Goal: Information Seeking & Learning: Check status

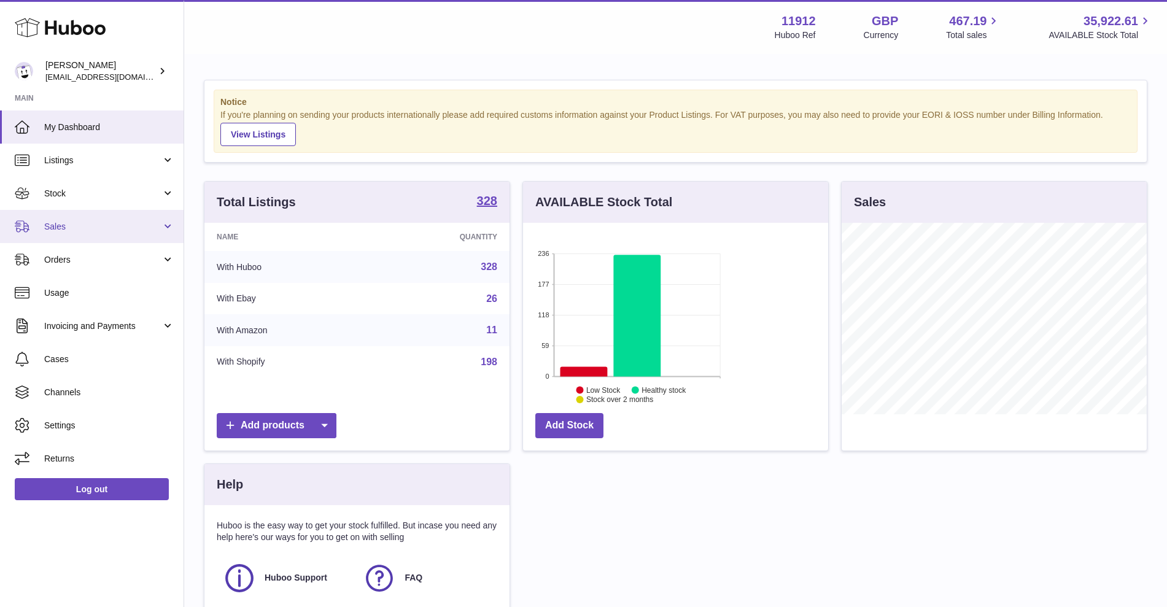
click at [83, 233] on link "Sales" at bounding box center [92, 226] width 184 height 33
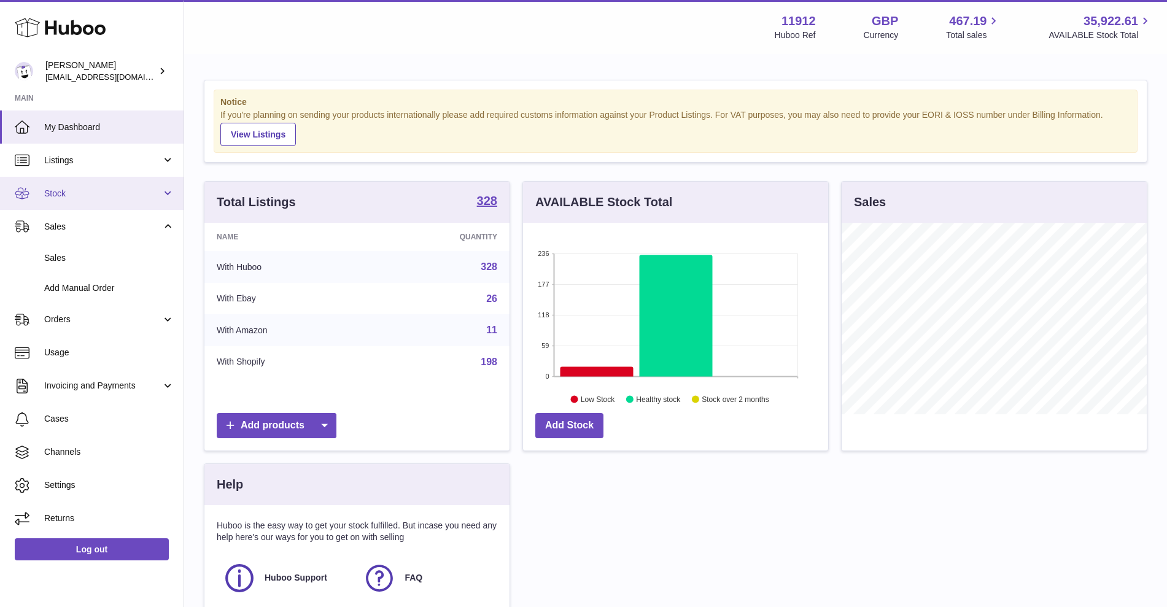
click at [170, 193] on link "Stock" at bounding box center [92, 193] width 184 height 33
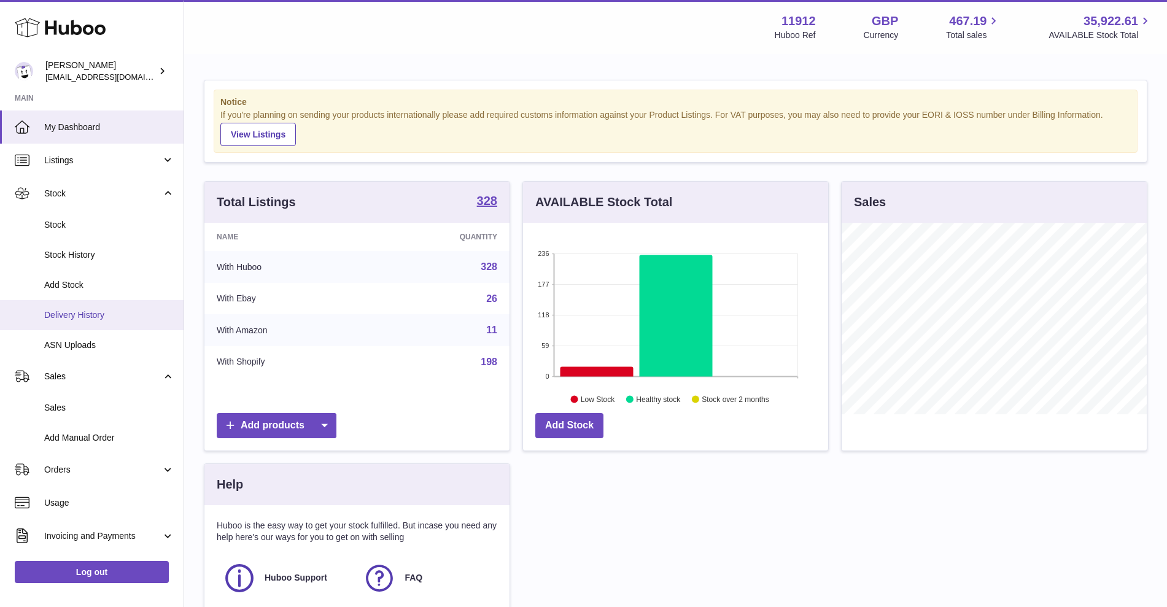
click at [81, 312] on span "Delivery History" at bounding box center [109, 315] width 130 height 12
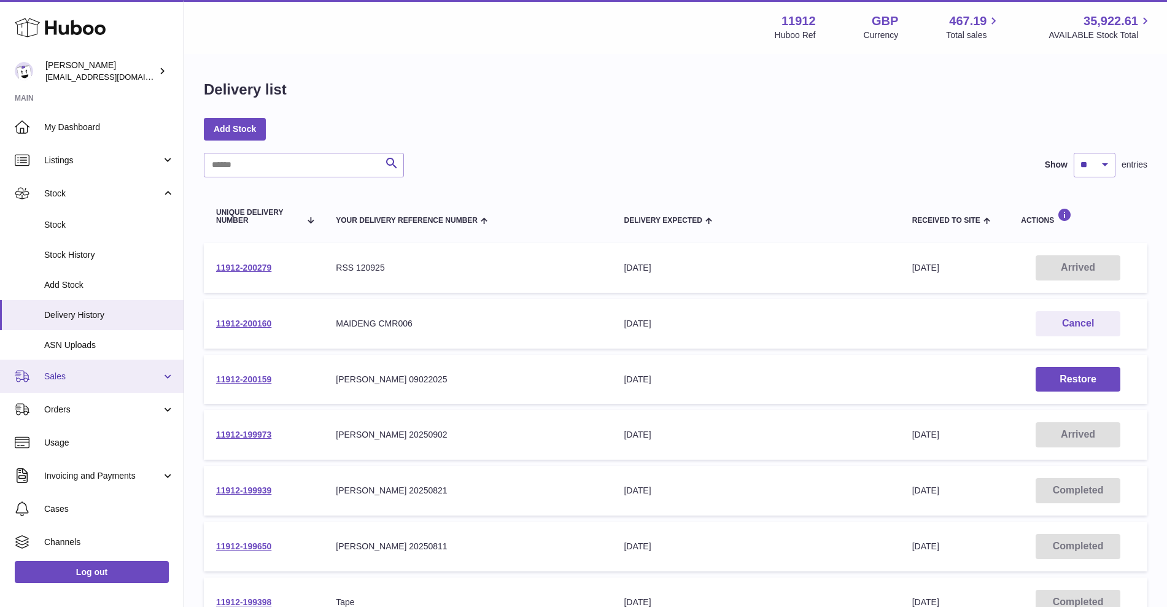
click at [160, 382] on link "Sales" at bounding box center [92, 376] width 184 height 33
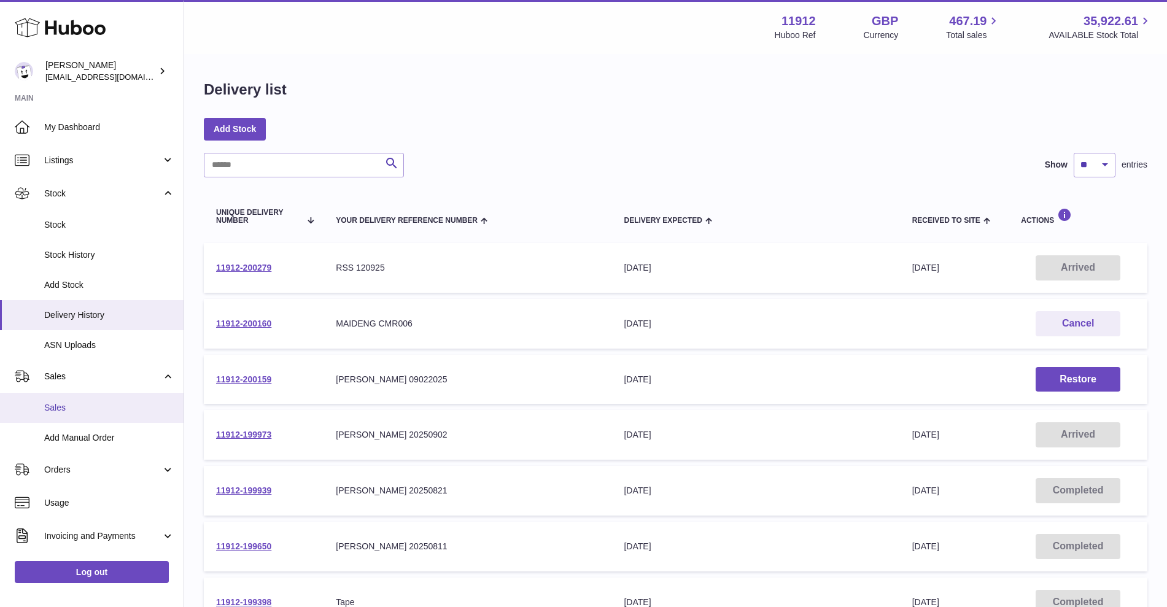
click at [83, 406] on span "Sales" at bounding box center [109, 408] width 130 height 12
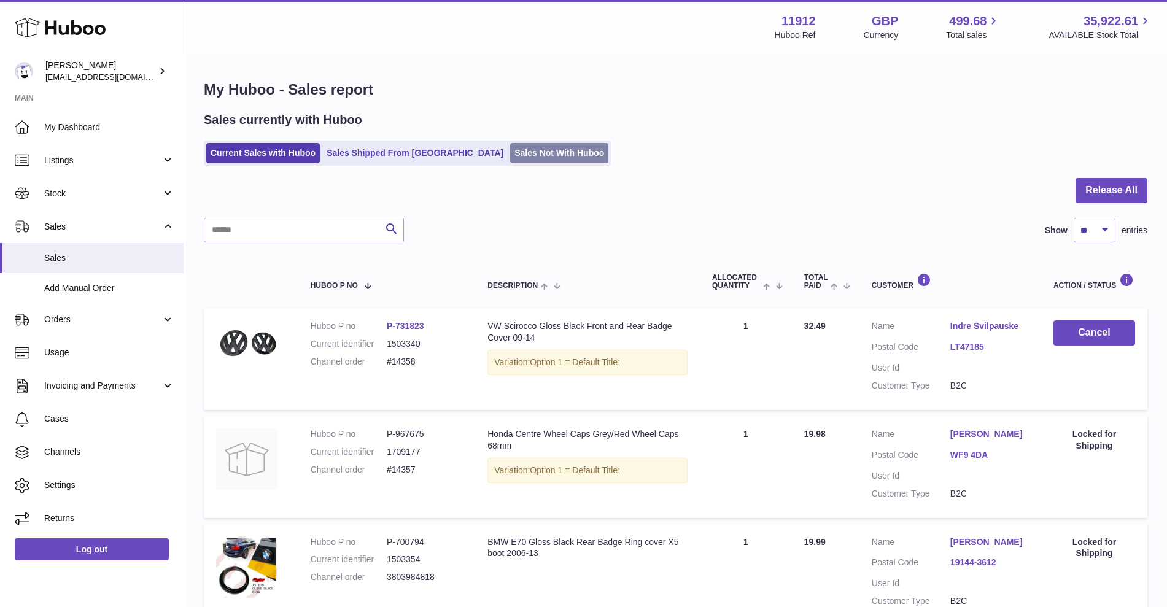
click at [510, 159] on link "Sales Not With Huboo" at bounding box center [559, 153] width 98 height 20
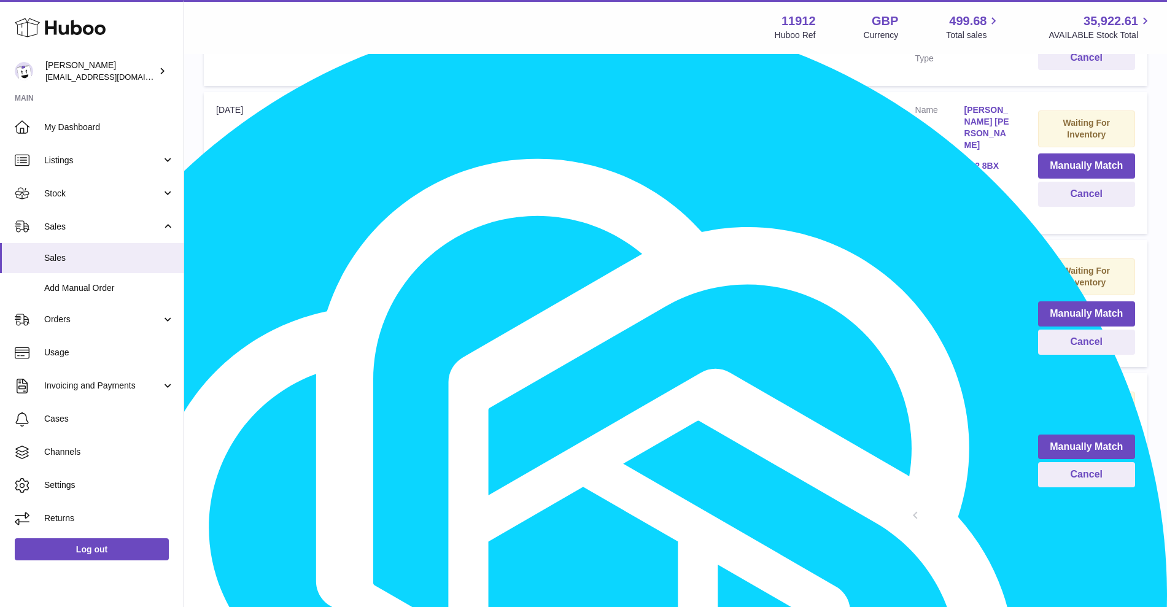
scroll to position [1137, 0]
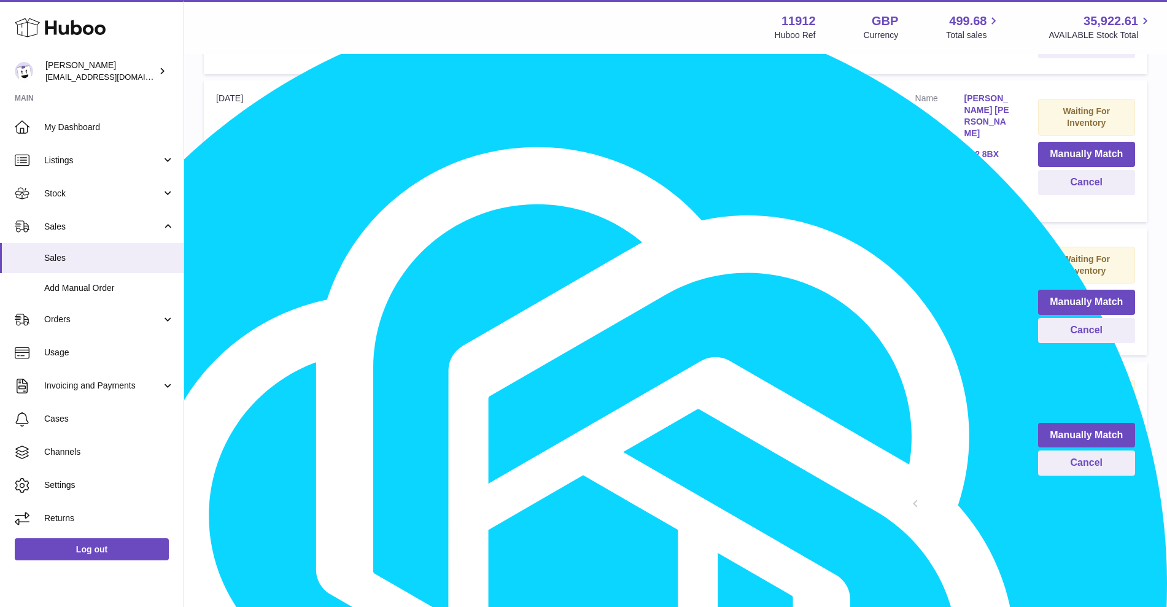
click at [958, 494] on link "2" at bounding box center [960, 505] width 22 height 22
type textarea "***"
click at [0, 493] on div at bounding box center [0, 303] width 0 height 607
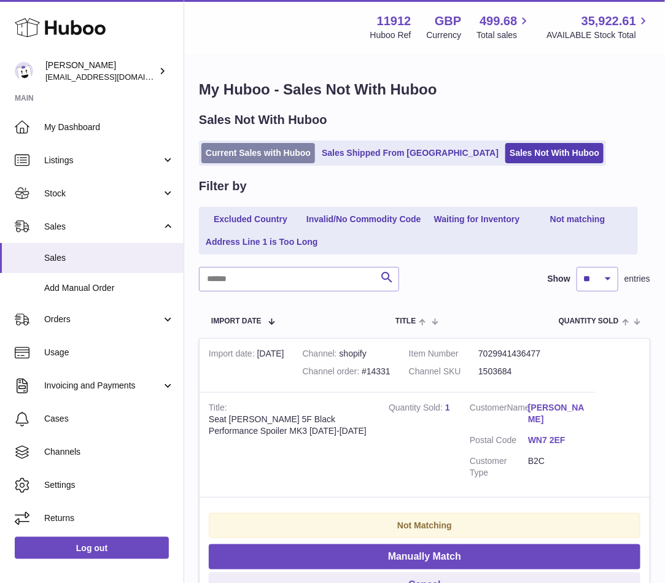
click at [268, 157] on link "Current Sales with Huboo" at bounding box center [258, 153] width 114 height 20
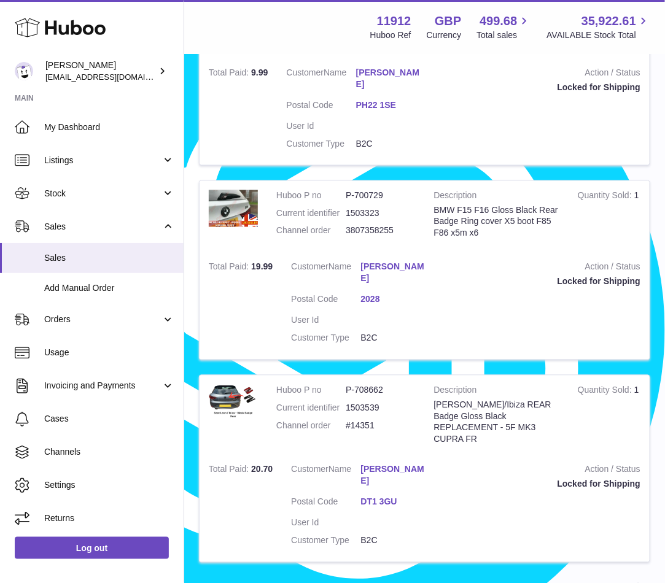
scroll to position [1853, 0]
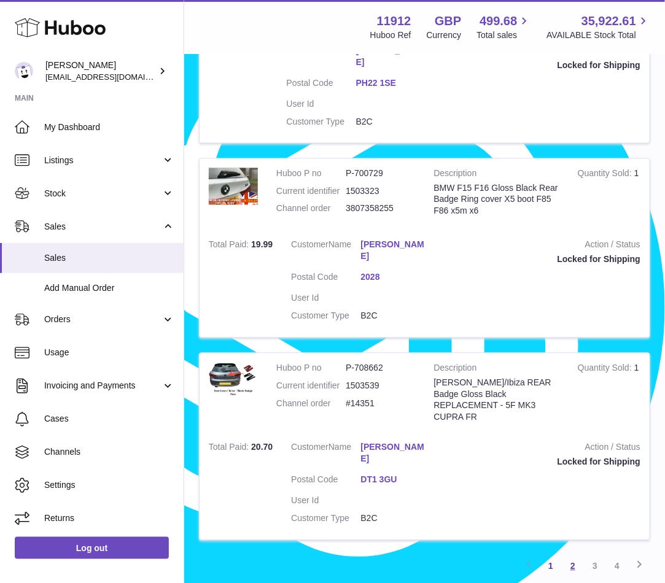
click at [569, 556] on link "2" at bounding box center [573, 567] width 22 height 22
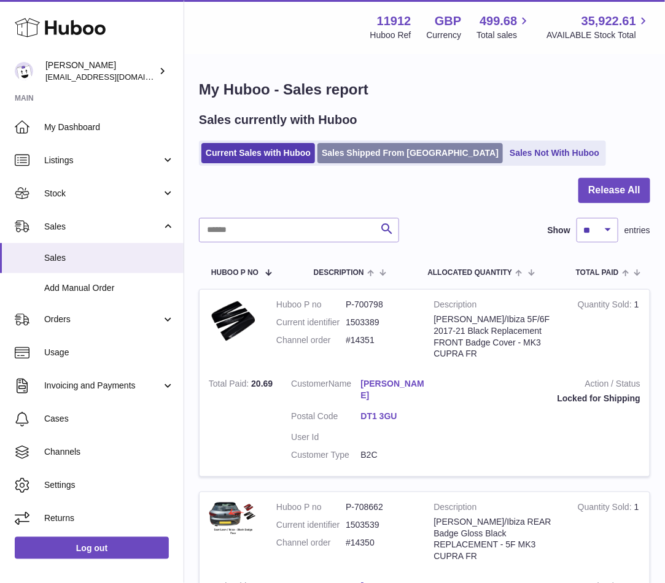
click at [368, 150] on link "Sales Shipped From [GEOGRAPHIC_DATA]" at bounding box center [409, 153] width 185 height 20
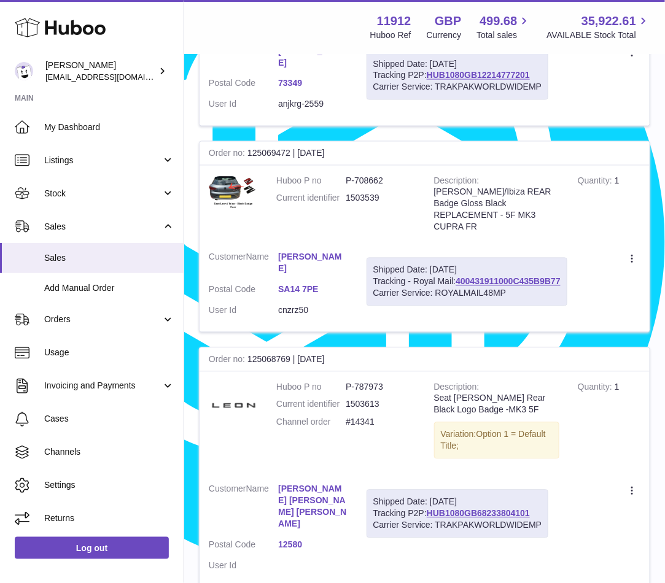
scroll to position [1948, 0]
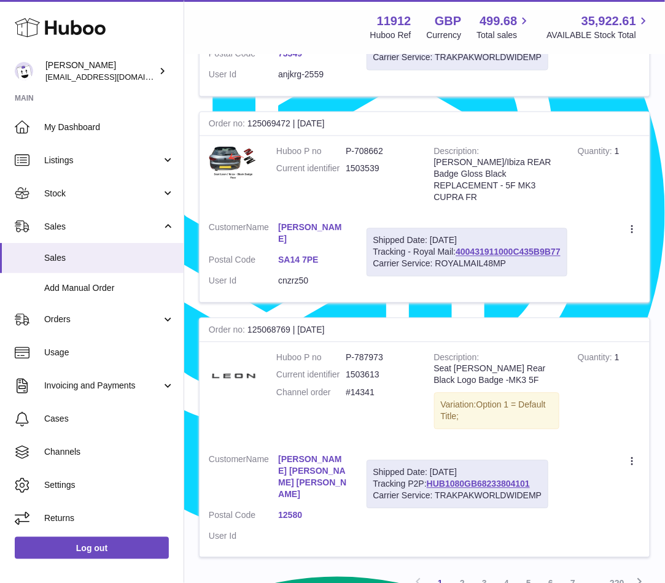
click at [462, 573] on link "2" at bounding box center [462, 584] width 22 height 22
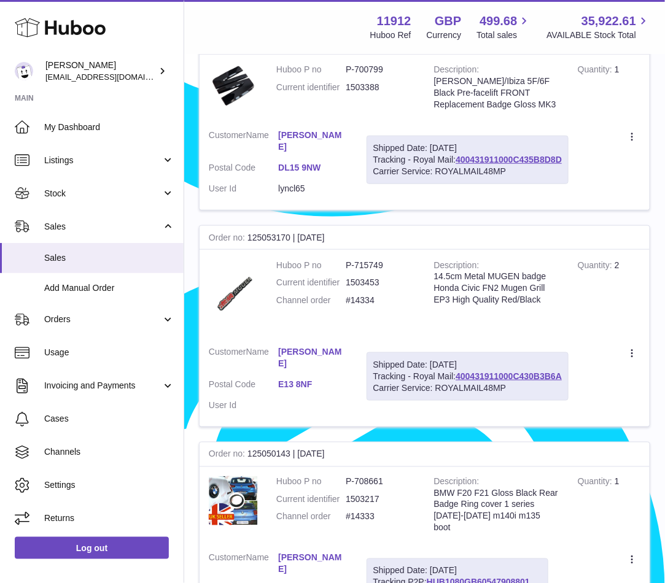
scroll to position [1513, 0]
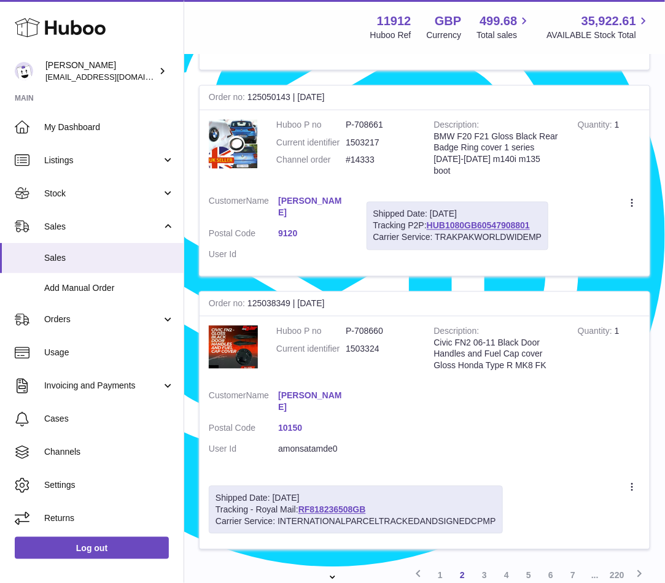
click at [476, 565] on link "3" at bounding box center [484, 576] width 22 height 22
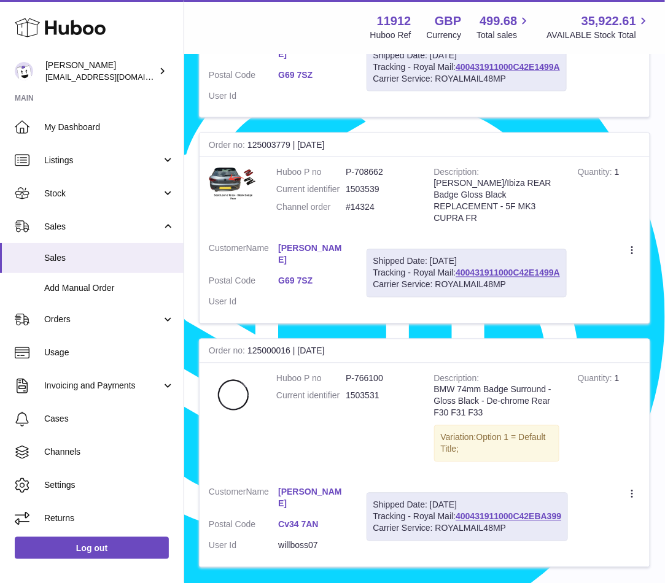
scroll to position [1767, 0]
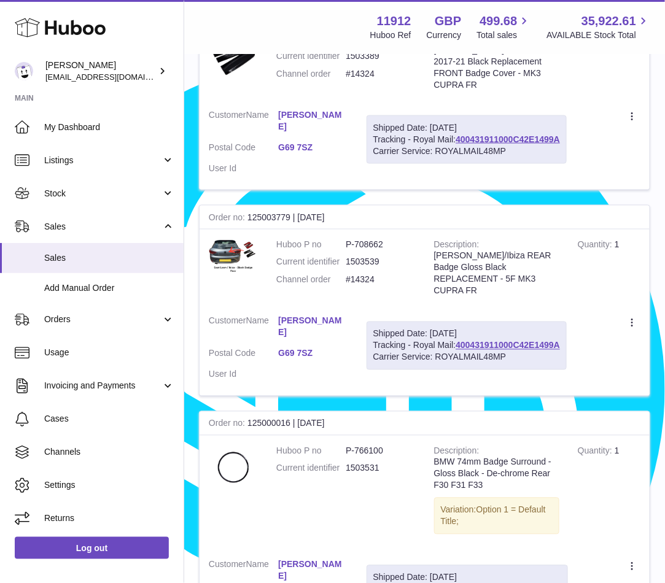
click at [505, 565] on div "Shipped Date: 20th Sep 2025 Tracking - Royal Mail: 400431911000C42EBA399 Carrie…" at bounding box center [468, 589] width 202 height 49
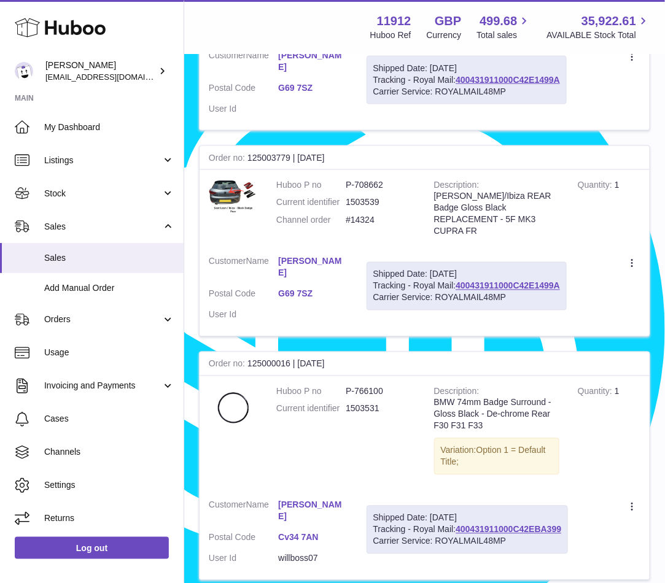
scroll to position [1844, 0]
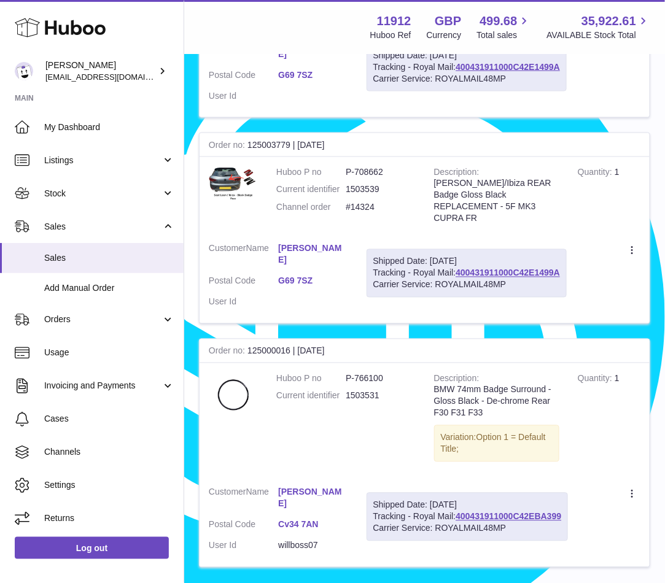
type textarea "*"
click at [506, 583] on link "4" at bounding box center [506, 594] width 22 height 22
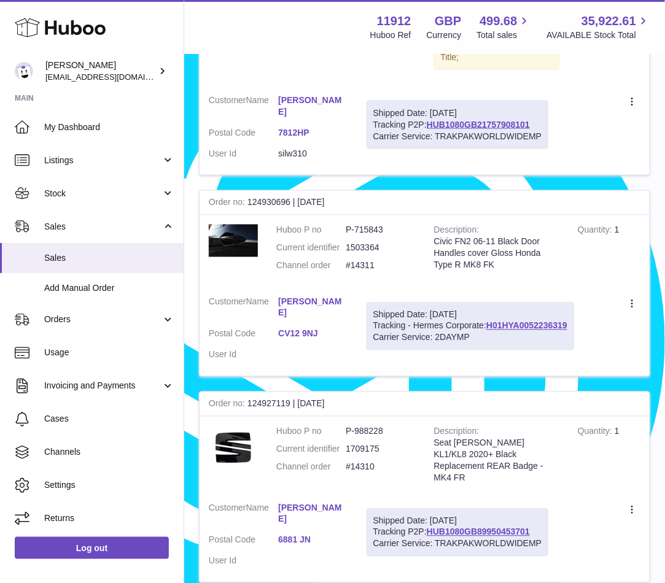
scroll to position [1820, 0]
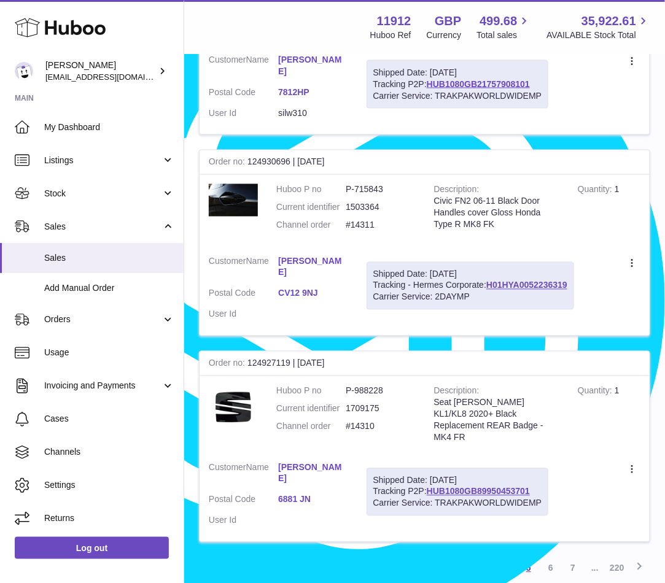
click at [533, 557] on link "5" at bounding box center [529, 568] width 22 height 22
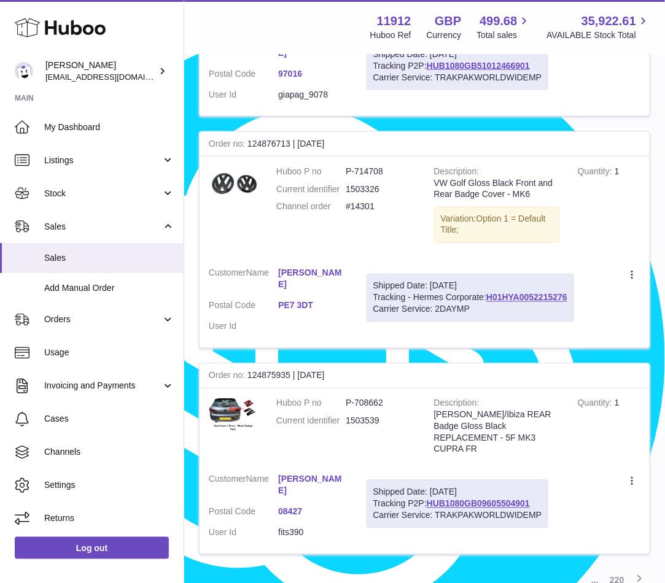
scroll to position [1815, 0]
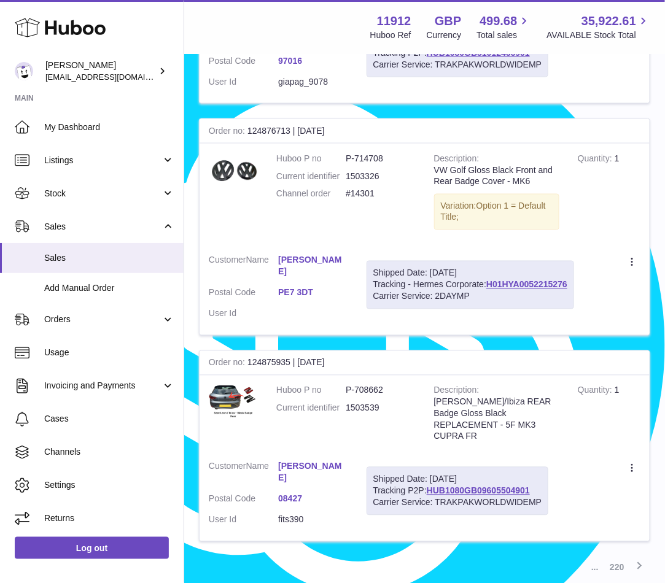
click at [554, 557] on link "6" at bounding box center [551, 568] width 22 height 22
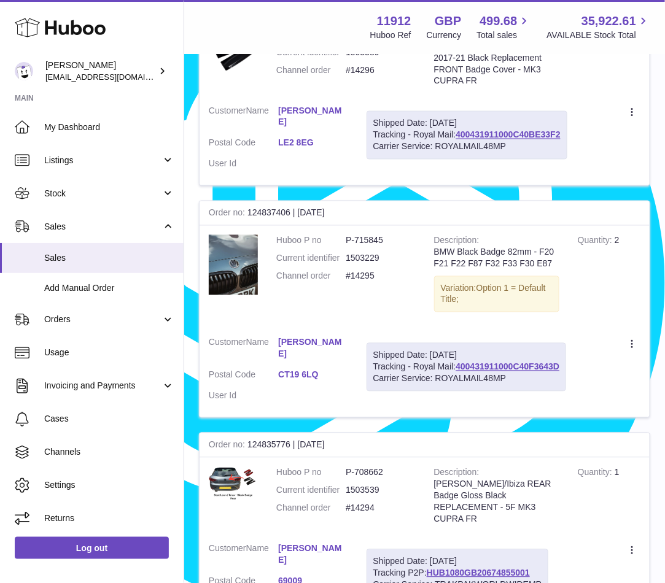
scroll to position [1897, 0]
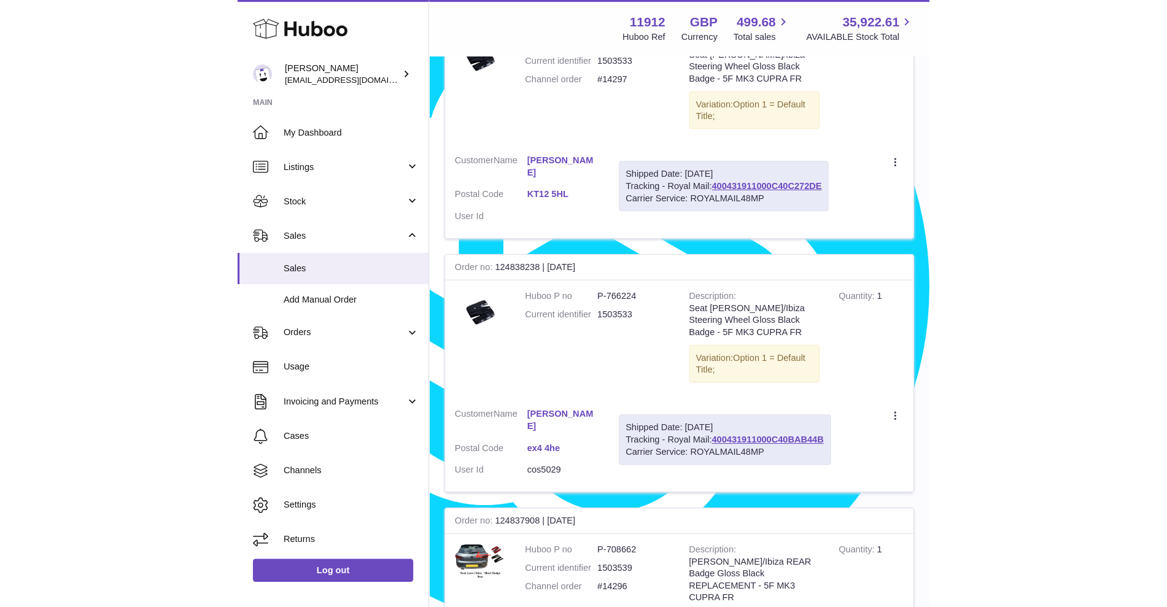
scroll to position [1053, 0]
